Goal: Task Accomplishment & Management: Manage account settings

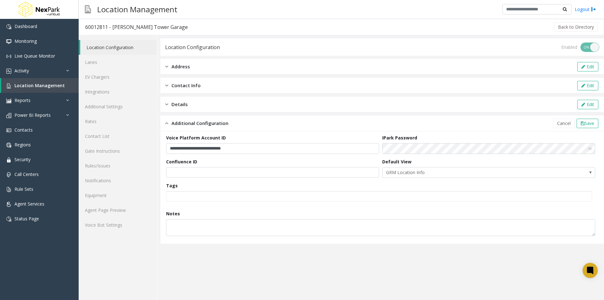
click at [111, 49] on link "Location Configuration" at bounding box center [118, 47] width 77 height 15
click at [105, 89] on link "Integrations" at bounding box center [118, 91] width 78 height 15
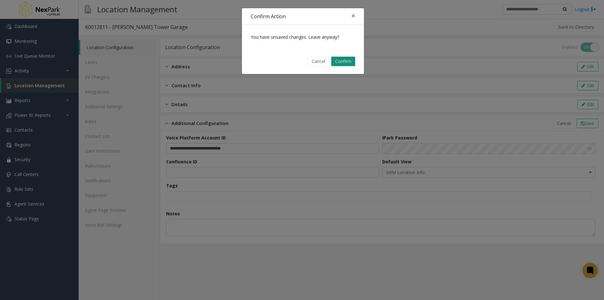
click at [340, 62] on button "Confirm" at bounding box center [343, 61] width 24 height 9
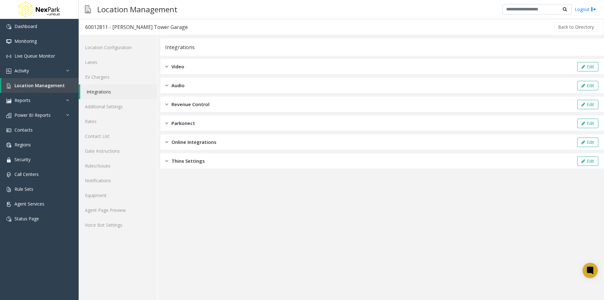
click at [180, 67] on span "Video" at bounding box center [177, 66] width 13 height 7
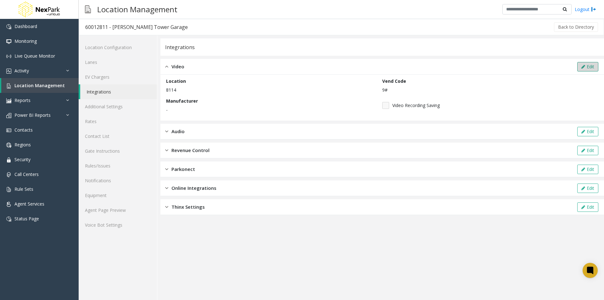
click at [585, 66] on button "Edit" at bounding box center [587, 66] width 21 height 9
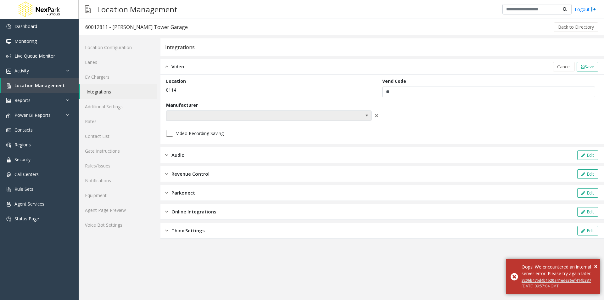
click at [366, 116] on span at bounding box center [366, 115] width 5 height 5
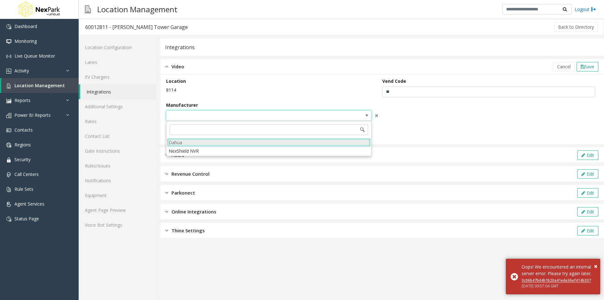
click at [185, 142] on li "Dahua" at bounding box center [268, 142] width 203 height 8
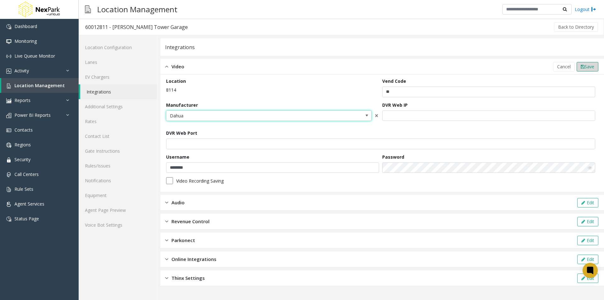
click at [582, 68] on icon at bounding box center [583, 66] width 4 height 4
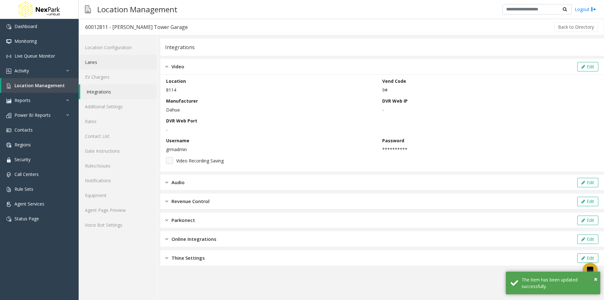
click at [93, 62] on link "Lanes" at bounding box center [118, 62] width 78 height 15
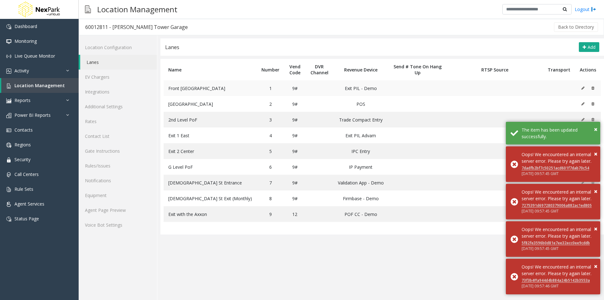
click at [583, 88] on icon at bounding box center [582, 88] width 3 height 4
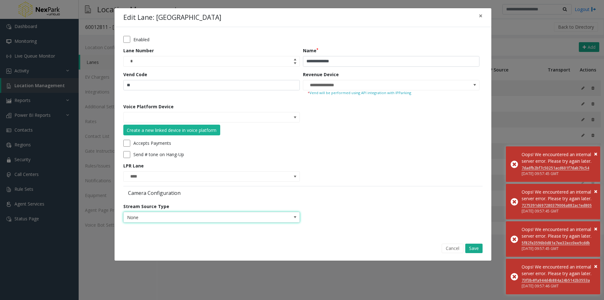
click at [218, 214] on span "None" at bounding box center [194, 217] width 141 height 10
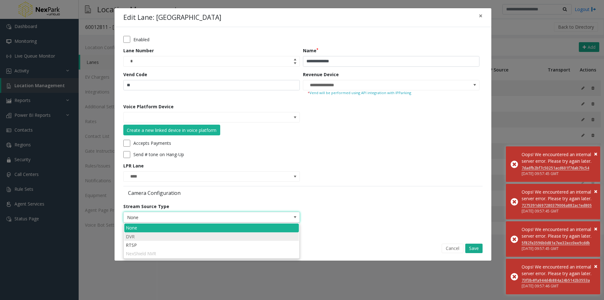
click at [192, 236] on li "DVR" at bounding box center [211, 236] width 175 height 8
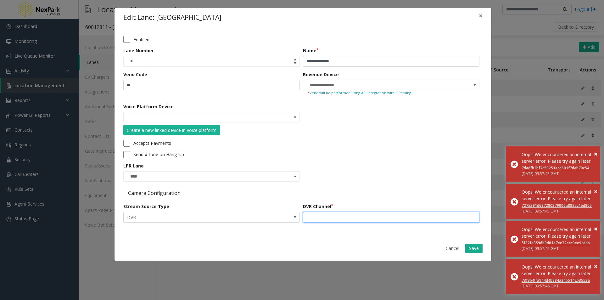
click at [320, 213] on input "text" at bounding box center [391, 217] width 176 height 11
type input "*"
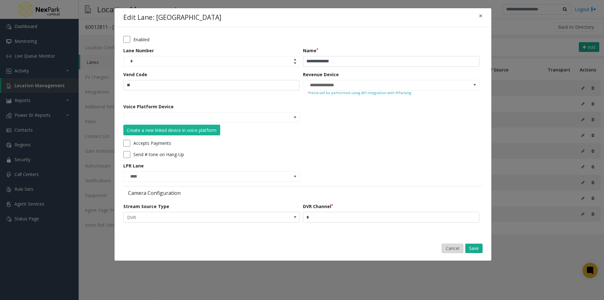
click at [453, 247] on button "Cancel" at bounding box center [453, 247] width 22 height 9
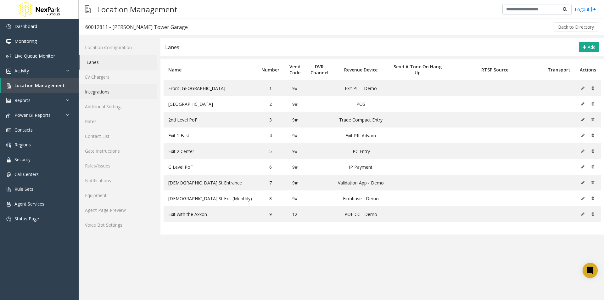
click at [108, 93] on link "Integrations" at bounding box center [118, 91] width 78 height 15
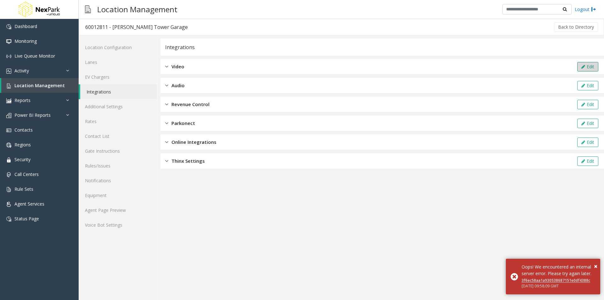
click at [583, 69] on icon at bounding box center [583, 66] width 4 height 4
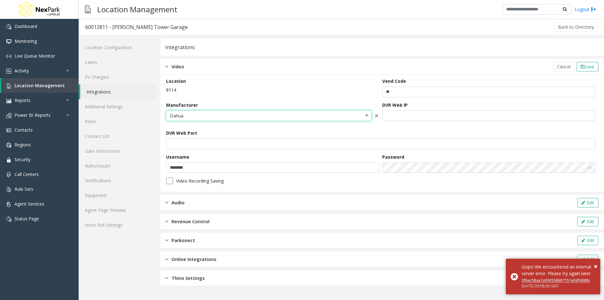
click at [370, 117] on span at bounding box center [366, 116] width 9 height 10
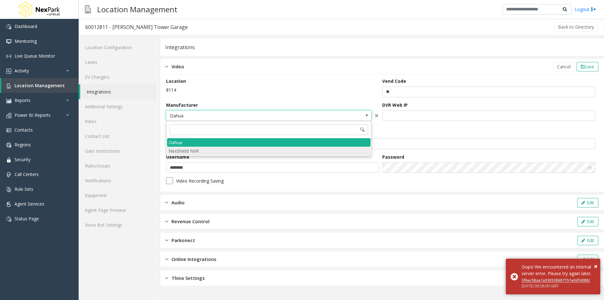
click at [193, 152] on NVR "NexShield NVR" at bounding box center [268, 151] width 203 height 8
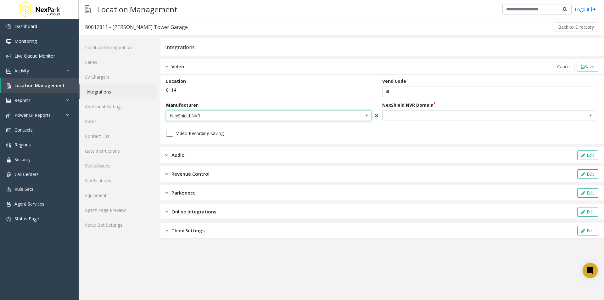
click at [376, 116] on span "×" at bounding box center [377, 115] width 4 height 9
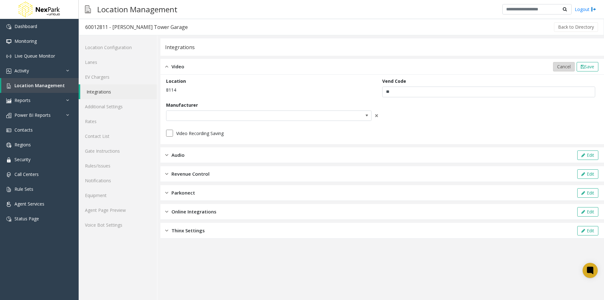
click at [558, 66] on span "Cancel" at bounding box center [564, 67] width 14 height 6
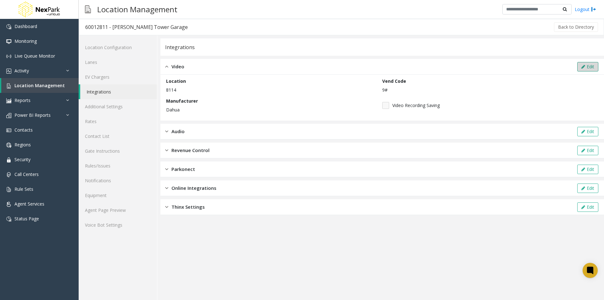
click at [586, 66] on button "Edit" at bounding box center [587, 66] width 21 height 9
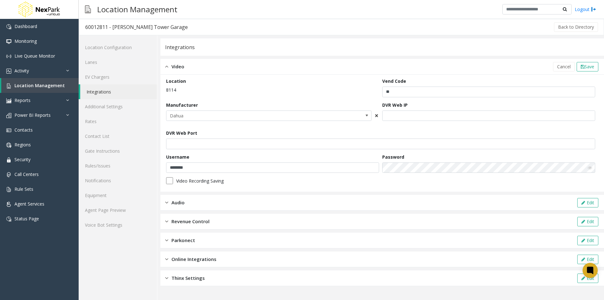
click at [376, 115] on span "×" at bounding box center [377, 115] width 4 height 9
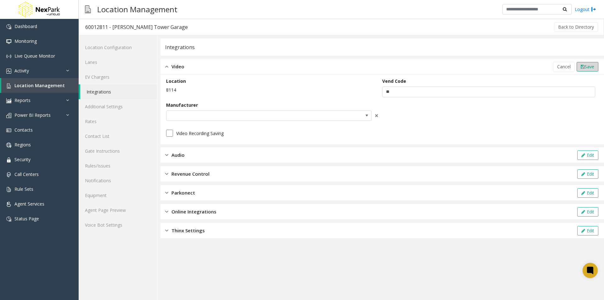
click at [584, 67] on span "Save" at bounding box center [589, 67] width 10 height 6
